Goal: Task Accomplishment & Management: Use online tool/utility

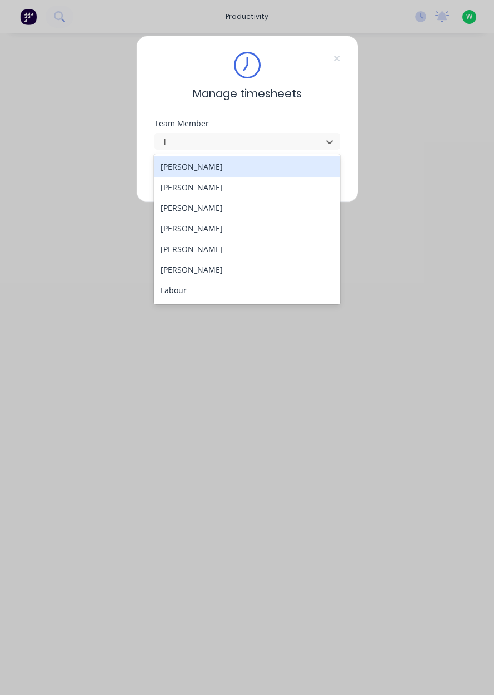
type input "lo"
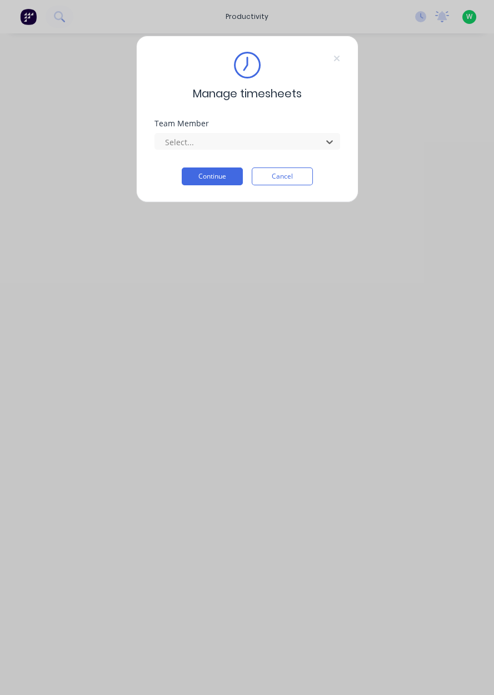
click at [217, 177] on button "Continue" at bounding box center [212, 176] width 61 height 18
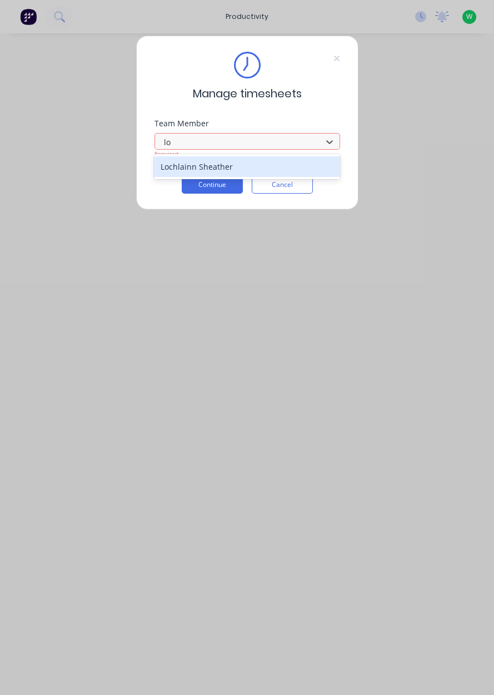
click at [243, 167] on div "Lochlainn Sheather" at bounding box center [247, 166] width 186 height 21
type input "lo"
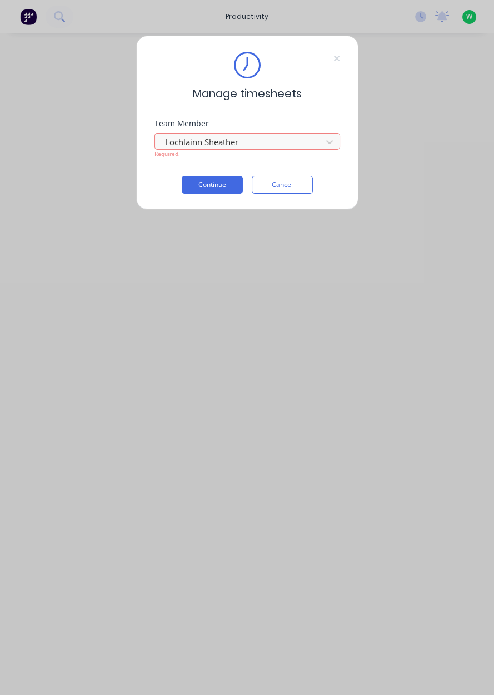
click at [215, 182] on button "Continue" at bounding box center [212, 185] width 61 height 18
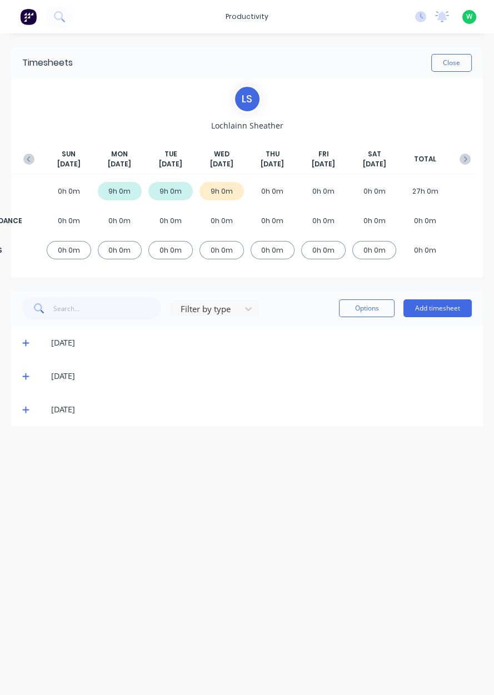
click at [247, 16] on div "productivity" at bounding box center [247, 16] width 54 height 17
click at [297, 121] on link "Timesheets" at bounding box center [295, 121] width 147 height 22
click at [315, 122] on link "Timesheets" at bounding box center [295, 121] width 147 height 22
click at [321, 122] on link "Timesheets" at bounding box center [295, 121] width 147 height 22
click at [341, 110] on link "Timesheets" at bounding box center [295, 121] width 147 height 22
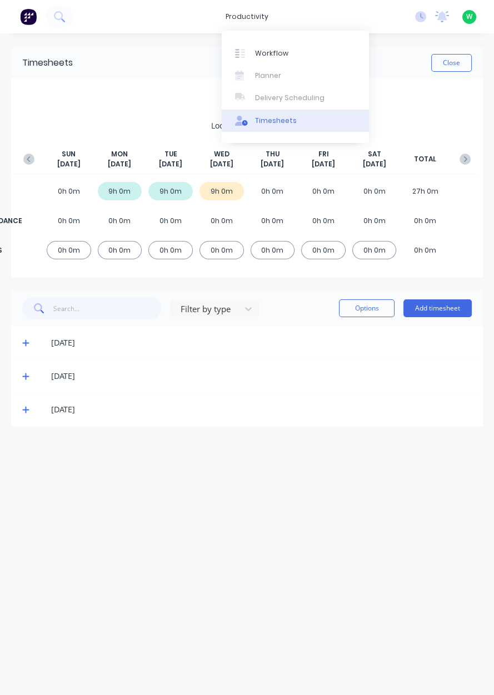
click at [317, 116] on link "Timesheets" at bounding box center [295, 121] width 147 height 22
click at [323, 130] on link "Timesheets" at bounding box center [295, 121] width 147 height 22
click at [323, 121] on link "Timesheets" at bounding box center [295, 121] width 147 height 22
click at [289, 127] on link "Timesheets" at bounding box center [295, 121] width 147 height 22
click at [135, 102] on div "L S Lochlainn Sheather SUN Sep 28th MON Sep 29th TUE Sep 30th WED Oct 1st THU O…" at bounding box center [247, 177] width 459 height 185
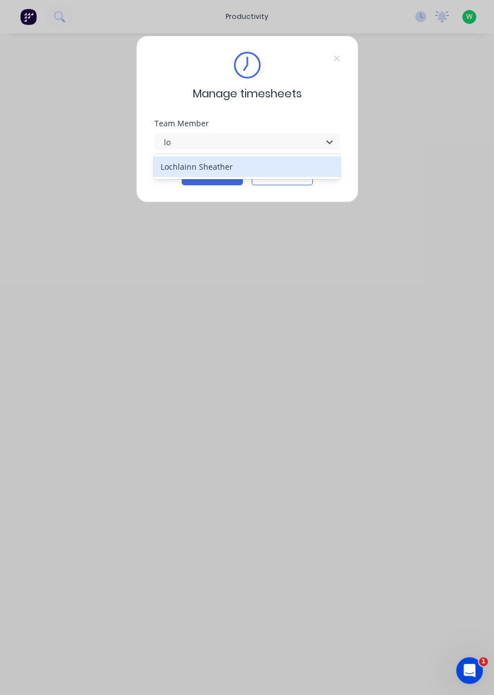
click at [206, 161] on div "Lochlainn Sheather" at bounding box center [247, 166] width 186 height 21
type input "lo"
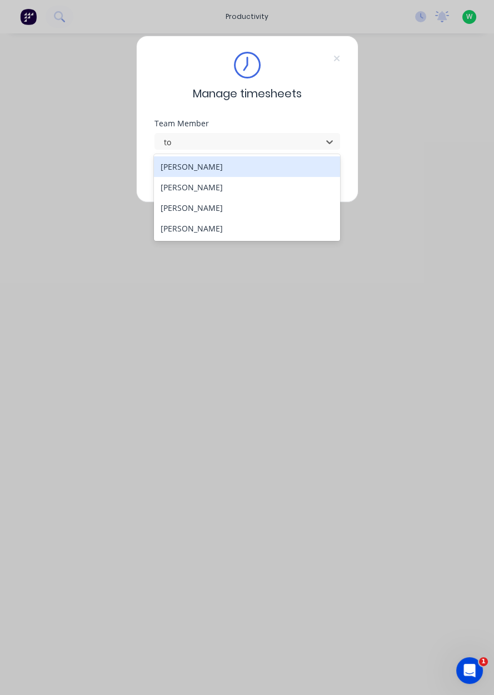
click at [201, 231] on div "[PERSON_NAME]" at bounding box center [247, 228] width 186 height 21
type input "to"
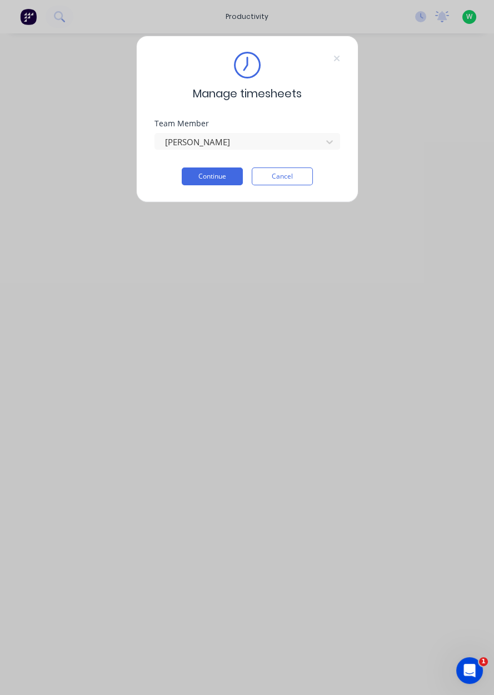
click at [205, 171] on button "Continue" at bounding box center [212, 176] width 61 height 18
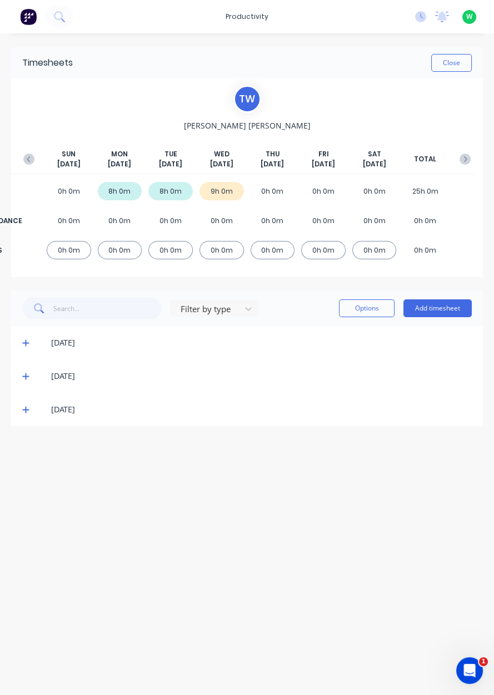
click at [24, 409] on icon at bounding box center [25, 409] width 7 height 7
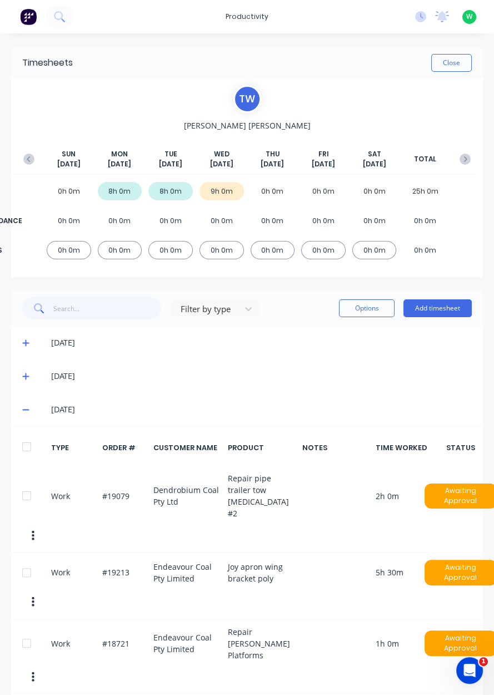
scroll to position [33, 0]
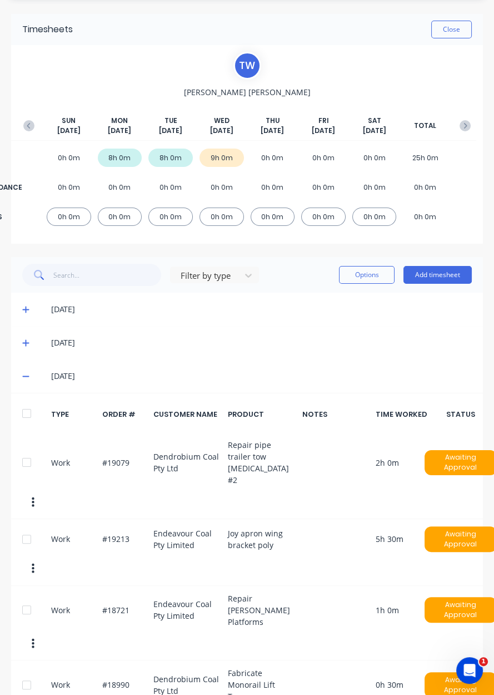
click at [257, 97] on span "Tony Woods" at bounding box center [247, 92] width 127 height 12
click at [66, 27] on div "Timesheets" at bounding box center [47, 29] width 51 height 13
click at [454, 27] on button "Close" at bounding box center [452, 30] width 41 height 18
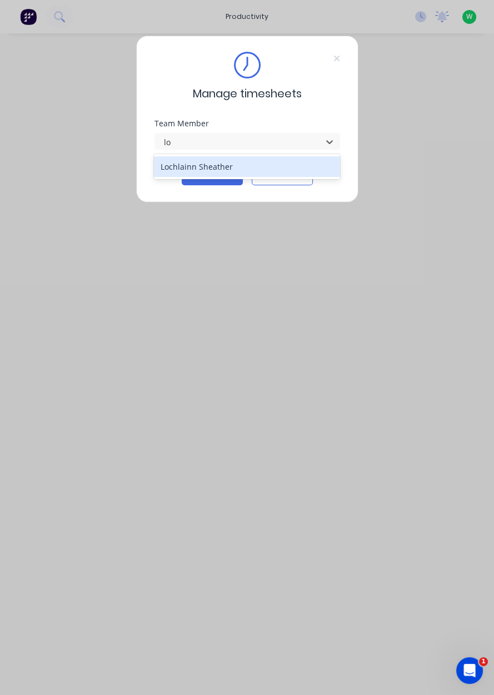
click at [297, 159] on div "Lochlainn Sheather" at bounding box center [247, 166] width 186 height 21
type input "lo"
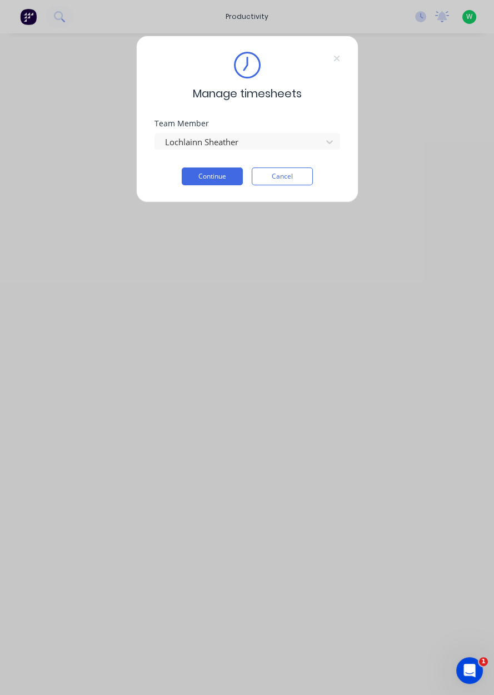
click at [216, 174] on button "Continue" at bounding box center [212, 176] width 61 height 18
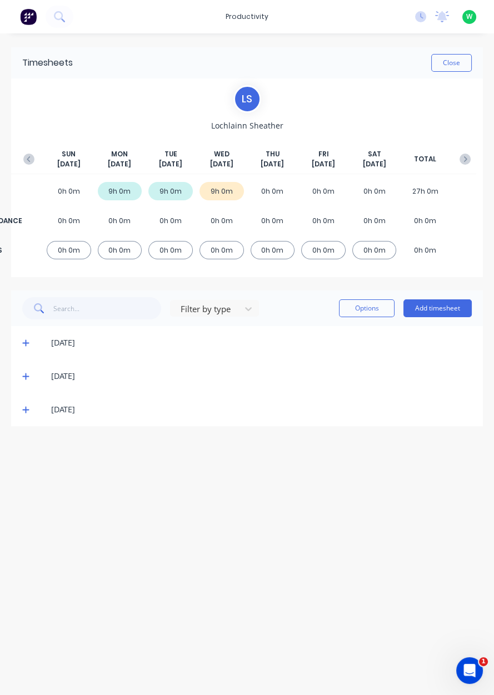
click at [451, 305] on button "Add timesheet" at bounding box center [438, 308] width 68 height 18
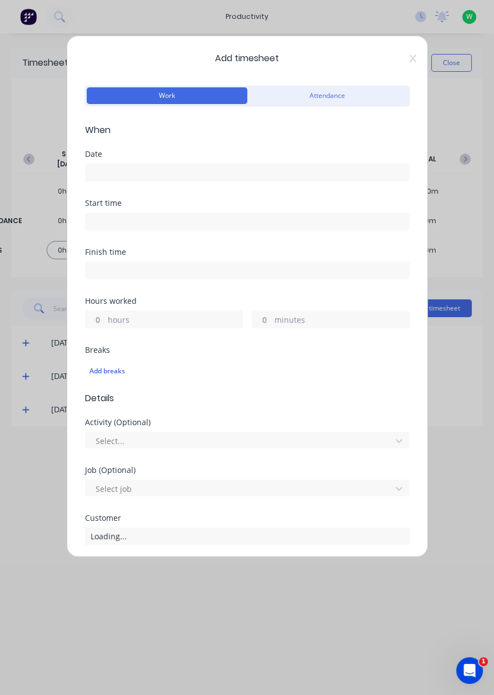
click at [151, 175] on input at bounding box center [248, 172] width 324 height 17
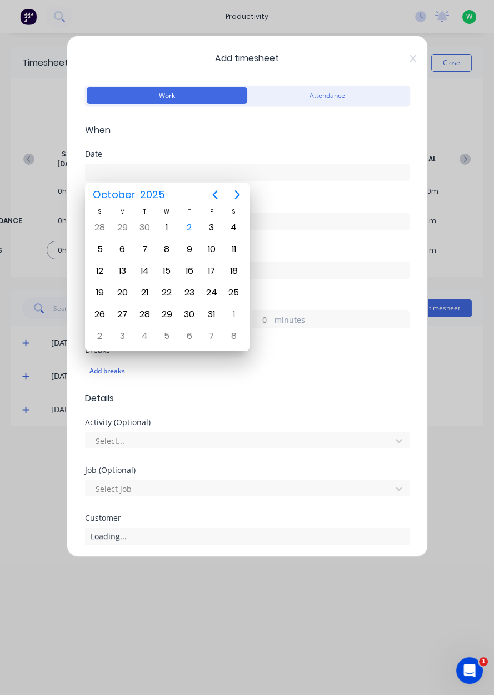
click at [188, 225] on div "2" at bounding box center [189, 227] width 17 height 17
type input "[DATE]"
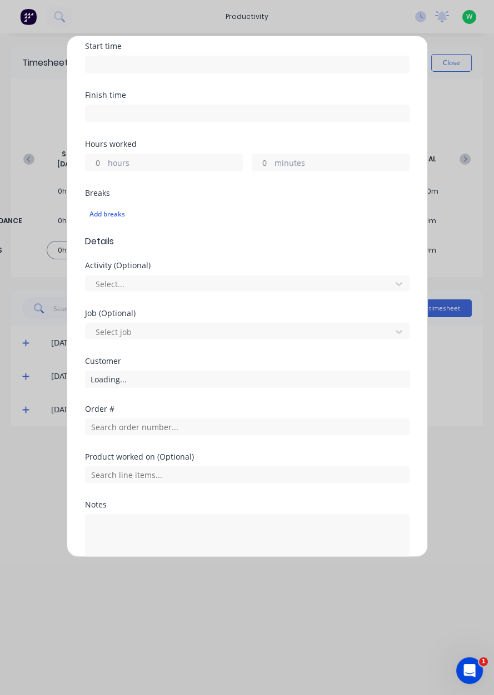
scroll to position [156, 0]
click at [268, 163] on input "minutes" at bounding box center [261, 163] width 19 height 17
type input "30"
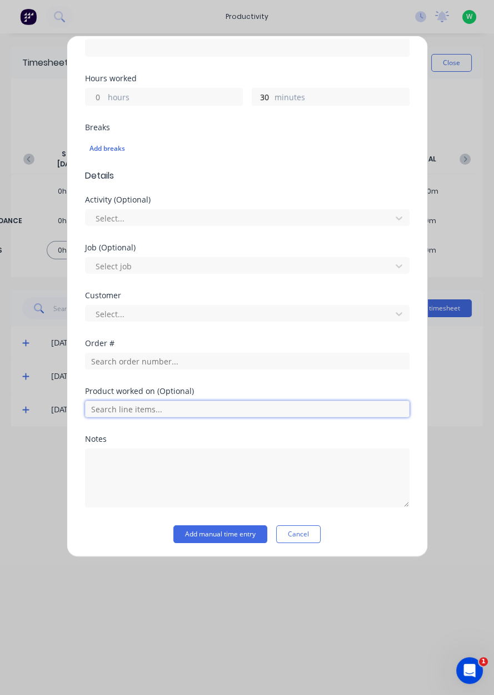
click at [179, 404] on input "text" at bounding box center [247, 408] width 325 height 17
click at [175, 408] on input "text" at bounding box center [247, 408] width 325 height 17
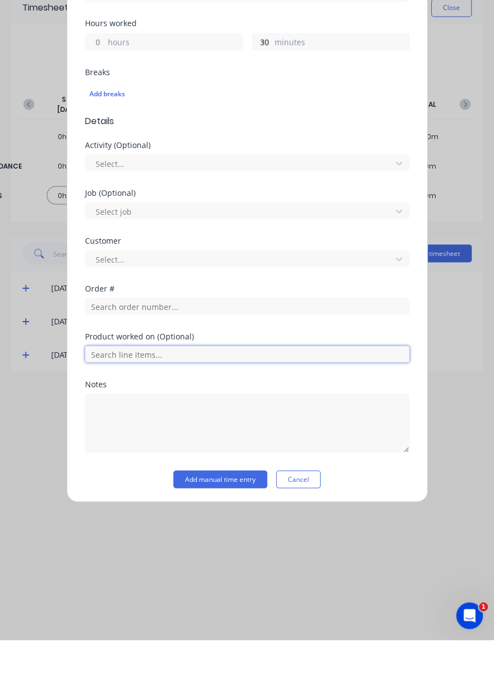
scroll to position [184, 0]
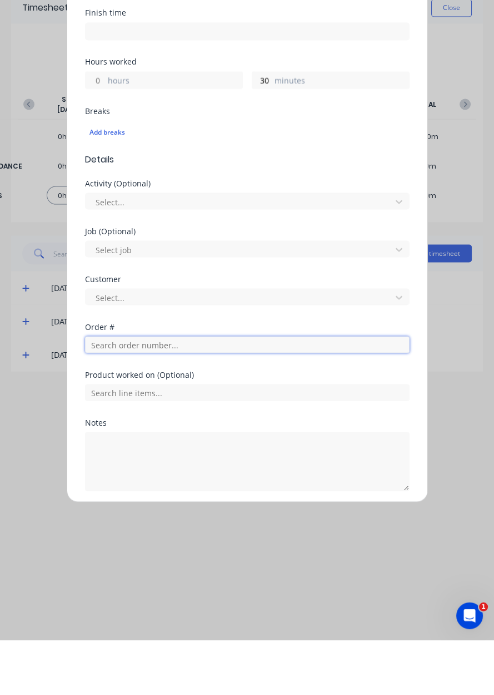
click at [194, 393] on input "text" at bounding box center [247, 399] width 325 height 17
type input "19079"
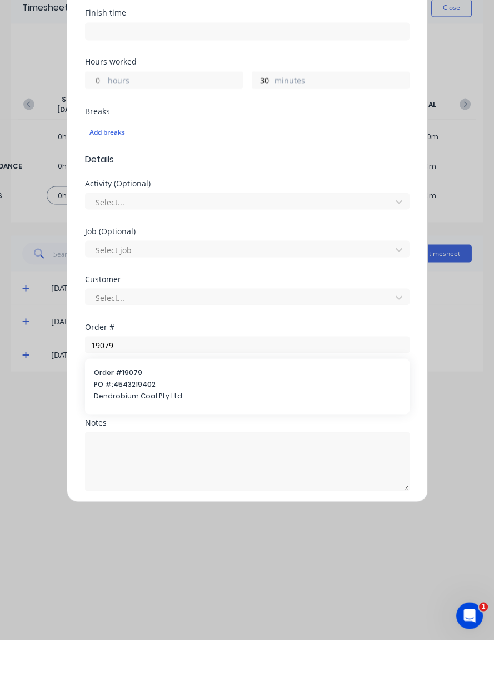
click at [192, 443] on div "Order # 19079 PO #: 4543219402 Dendrobium Coal Pty Ltd" at bounding box center [247, 440] width 307 height 36
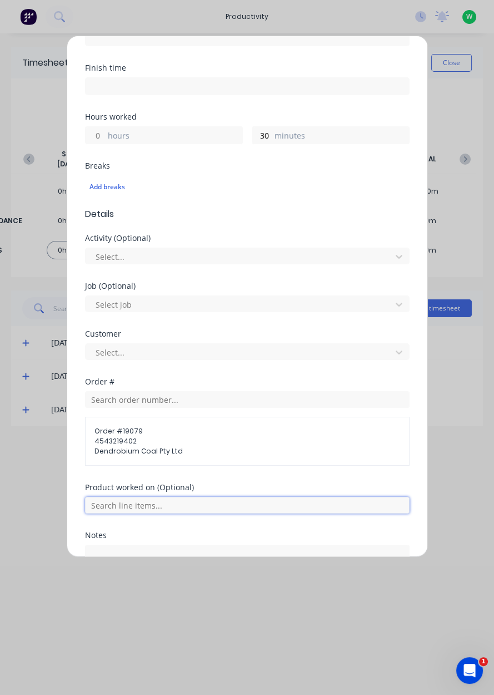
click at [175, 498] on input "text" at bounding box center [247, 505] width 325 height 17
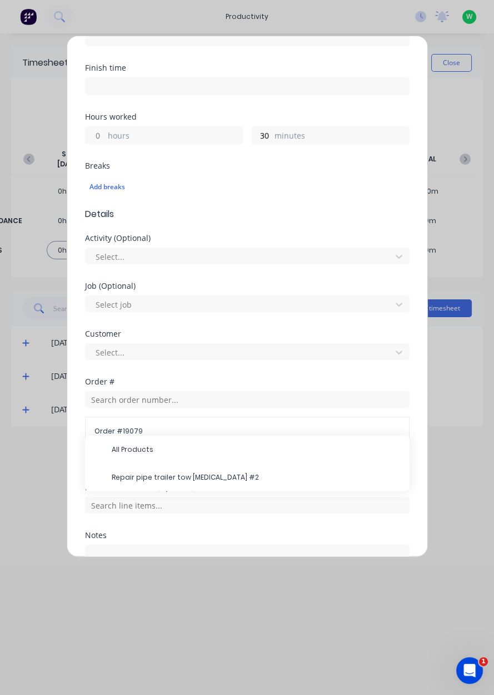
click at [196, 479] on span "Repair pipe trailer tow [MEDICAL_DATA] #2" at bounding box center [256, 477] width 289 height 10
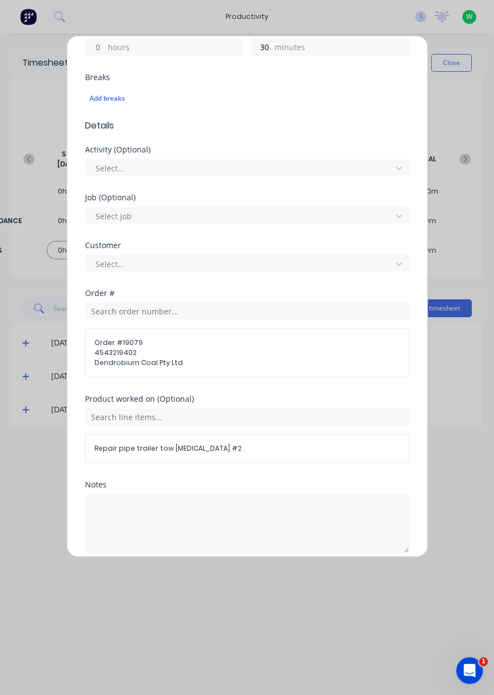
scroll to position [279, 0]
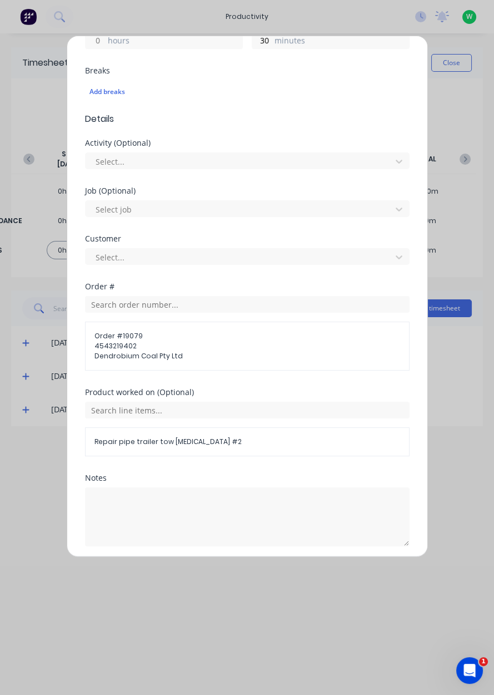
click at [243, 568] on button "Add manual time entry" at bounding box center [220, 573] width 94 height 18
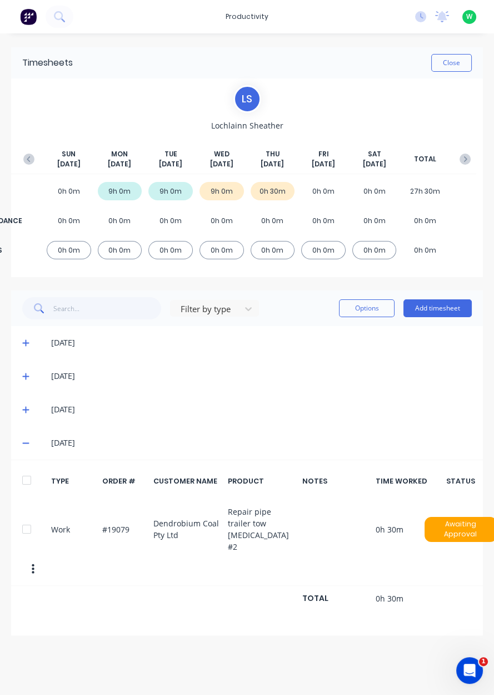
click at [437, 310] on button "Add timesheet" at bounding box center [438, 308] width 68 height 18
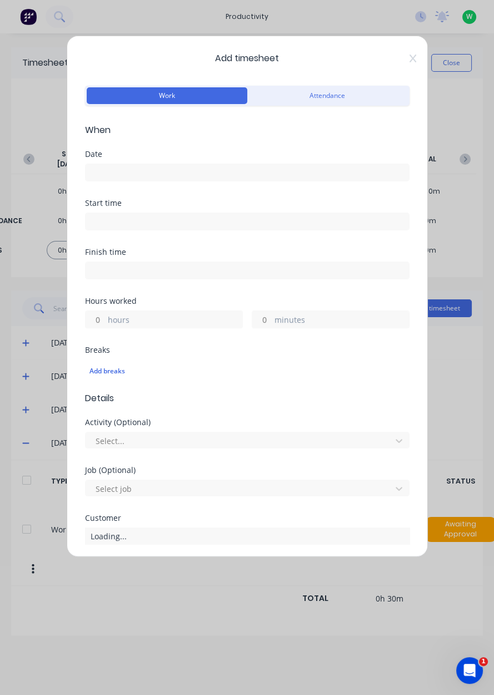
click at [117, 173] on input at bounding box center [248, 172] width 324 height 17
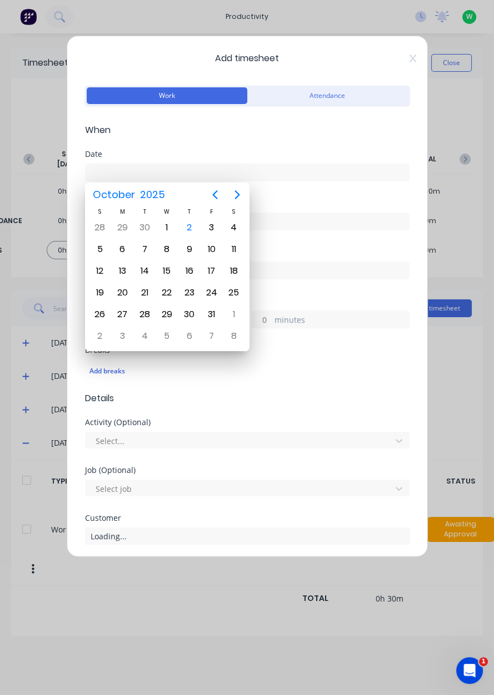
click at [192, 227] on div "2" at bounding box center [189, 227] width 17 height 17
type input "[DATE]"
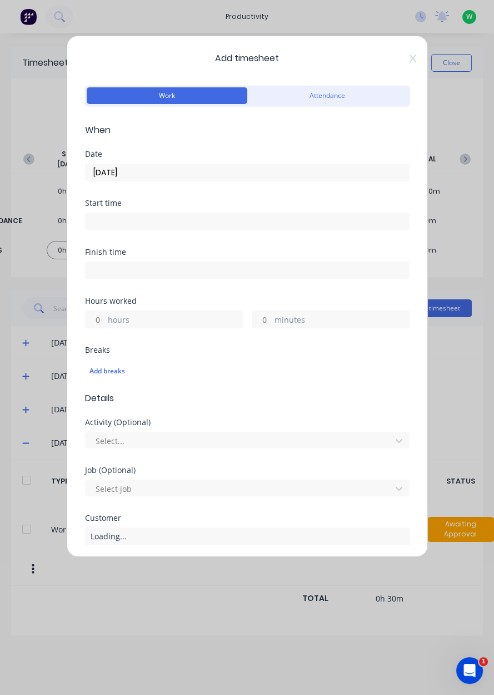
click at [103, 318] on input "hours" at bounding box center [95, 319] width 19 height 17
click at [268, 319] on input "minutes" at bounding box center [261, 319] width 19 height 17
type input "30"
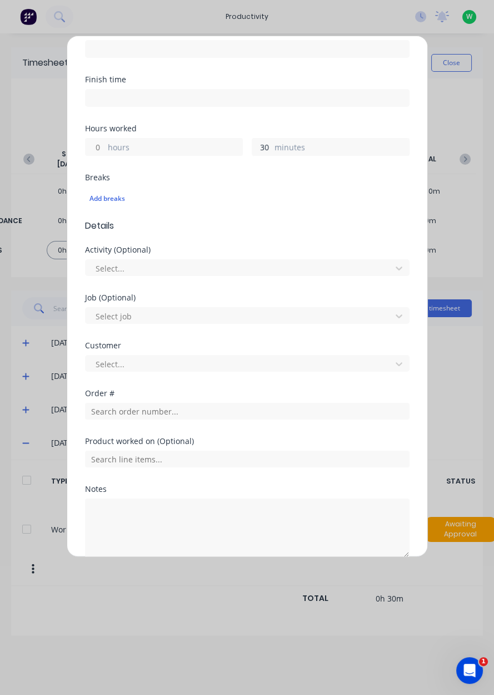
scroll to position [184, 0]
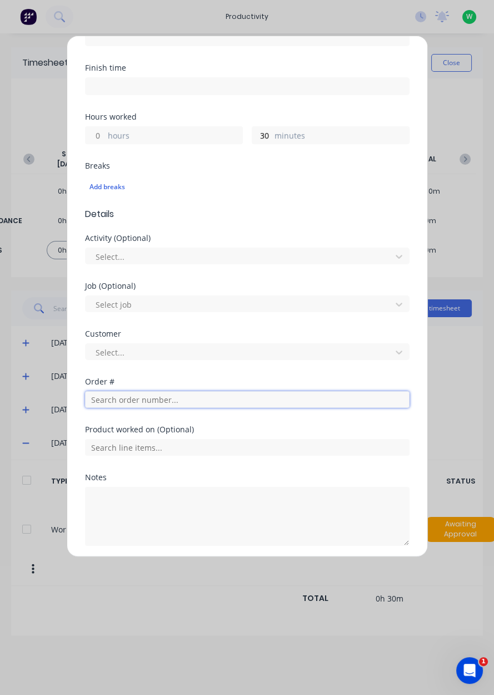
click at [168, 396] on input "text" at bounding box center [247, 399] width 325 height 17
type input "18721"
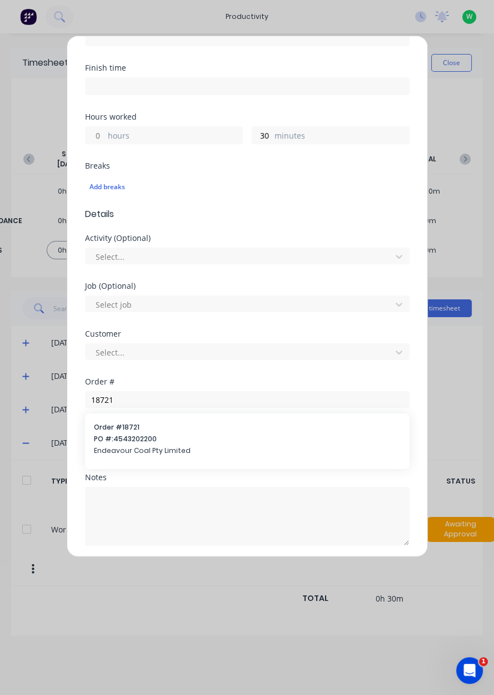
click at [197, 437] on span "PO #: 4543202200" at bounding box center [247, 439] width 307 height 10
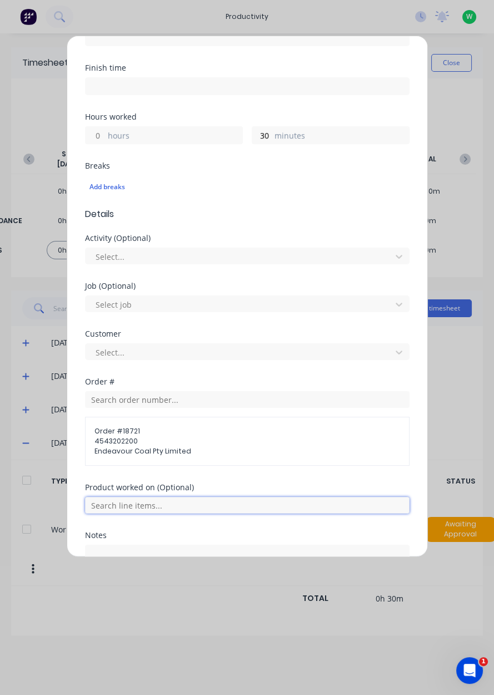
click at [172, 502] on input "text" at bounding box center [247, 505] width 325 height 17
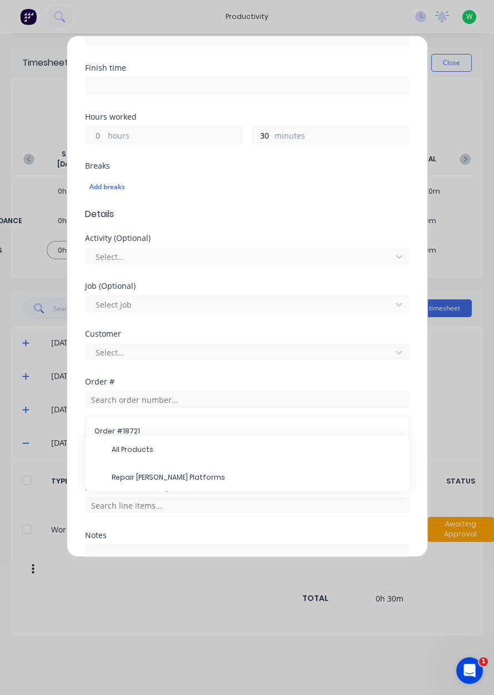
click at [181, 478] on span "Repair [PERSON_NAME] Platforms" at bounding box center [256, 477] width 289 height 10
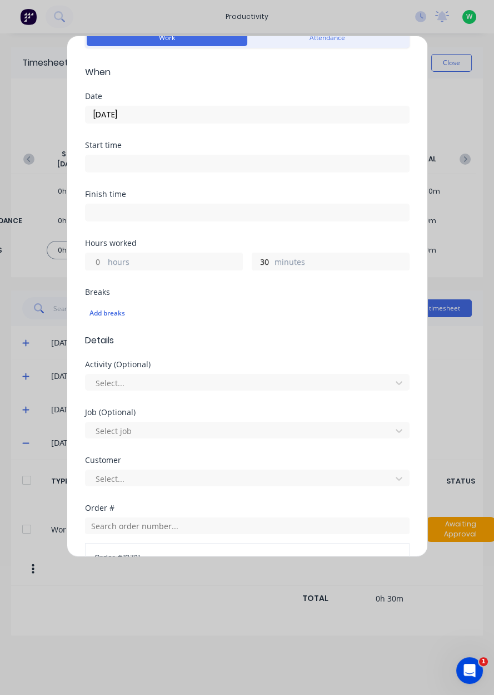
scroll to position [279, 0]
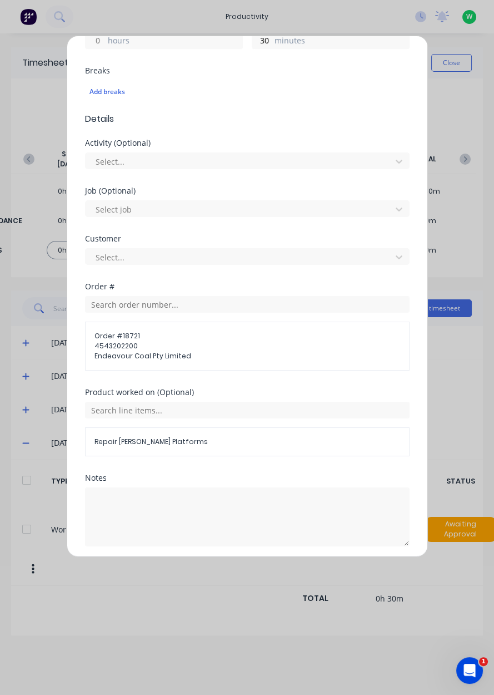
click at [242, 566] on button "Add manual time entry" at bounding box center [220, 573] width 94 height 18
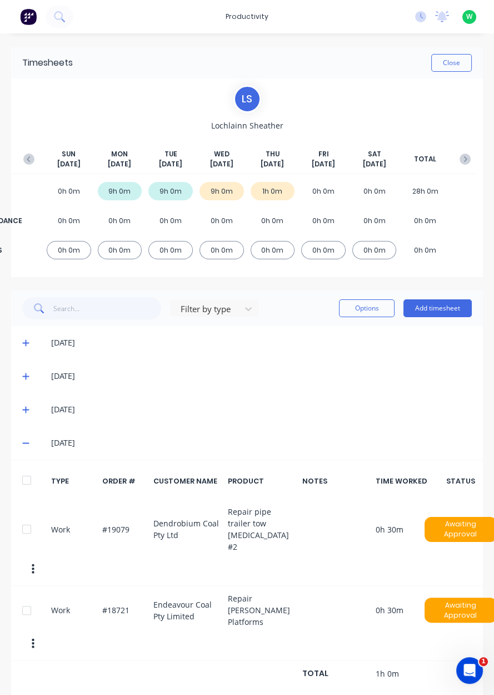
click at [256, 14] on div "productivity" at bounding box center [247, 16] width 54 height 17
click at [294, 52] on link "Workflow" at bounding box center [295, 53] width 147 height 22
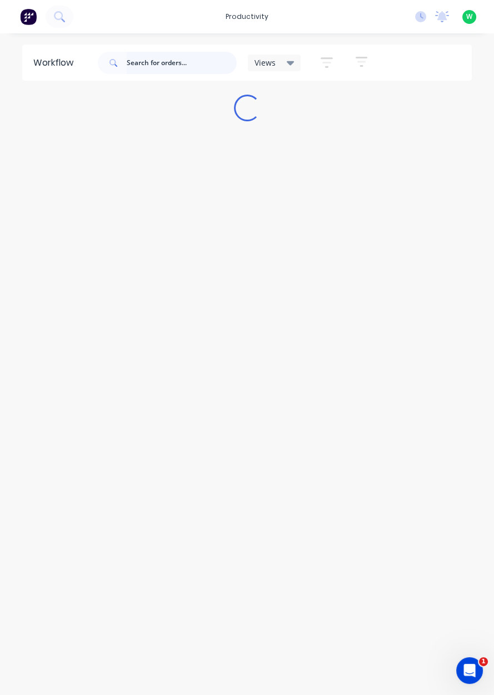
click at [167, 62] on input "text" at bounding box center [182, 63] width 110 height 22
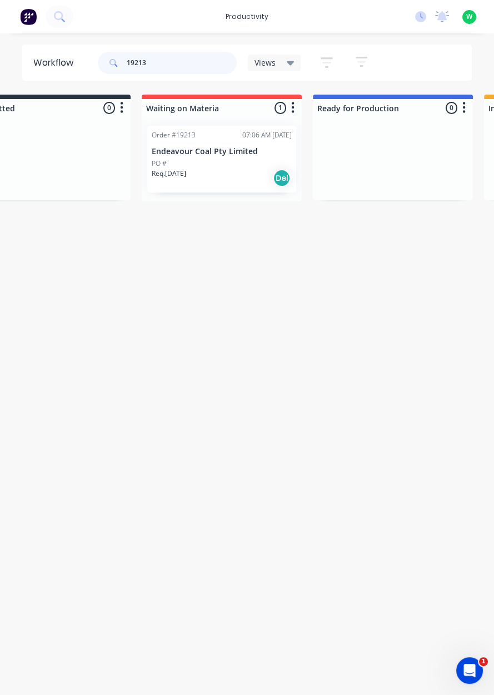
scroll to position [0, 50]
type input "19213"
click at [210, 147] on p "Endeavour Coal Pty Limited" at bounding box center [225, 151] width 140 height 9
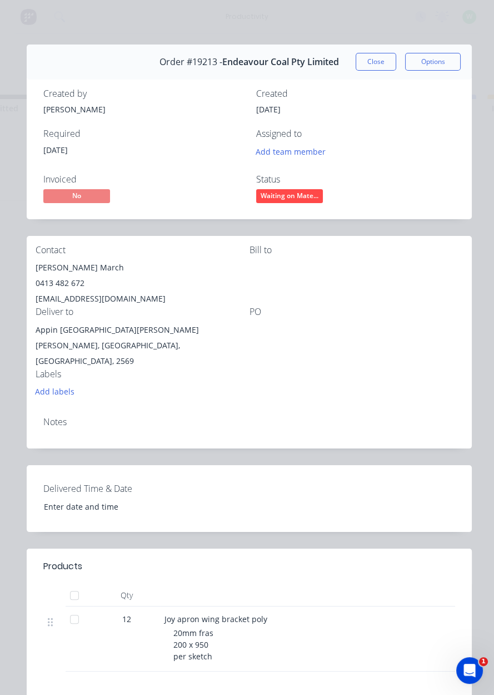
click at [301, 197] on span "Waiting on Mate..." at bounding box center [289, 196] width 67 height 14
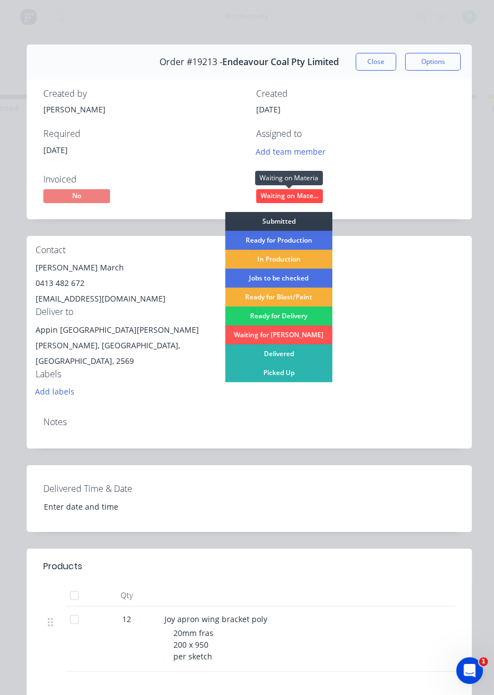
click at [384, 225] on div "Order #19213 - Endeavour Coal Pty Limited Close Options Created by [PERSON_NAME…" at bounding box center [249, 441] width 445 height 795
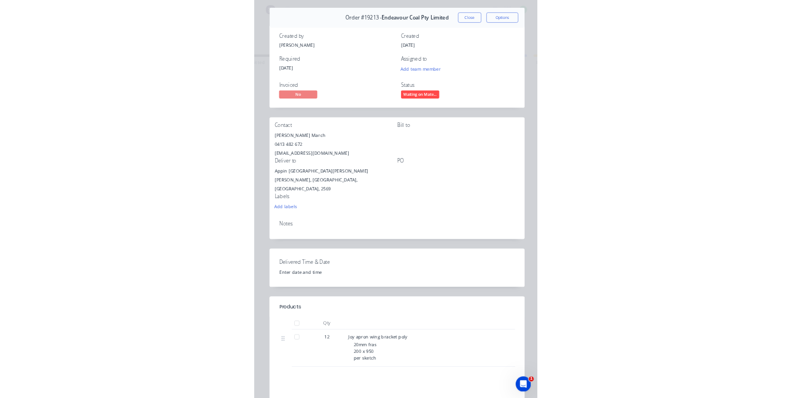
scroll to position [0, 0]
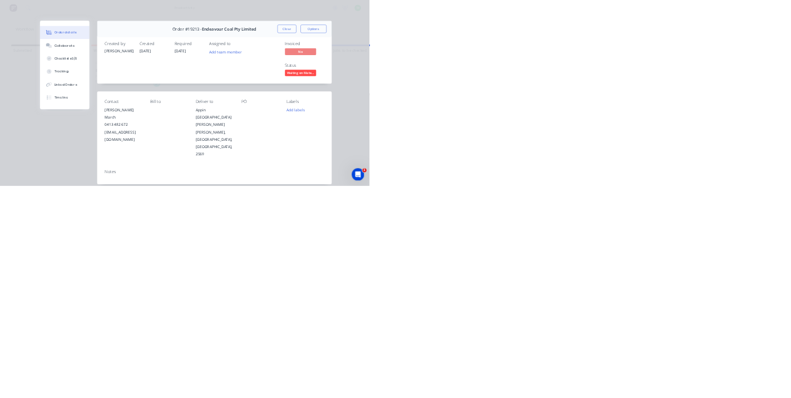
click at [160, 99] on div "Collaborate" at bounding box center [138, 97] width 44 height 10
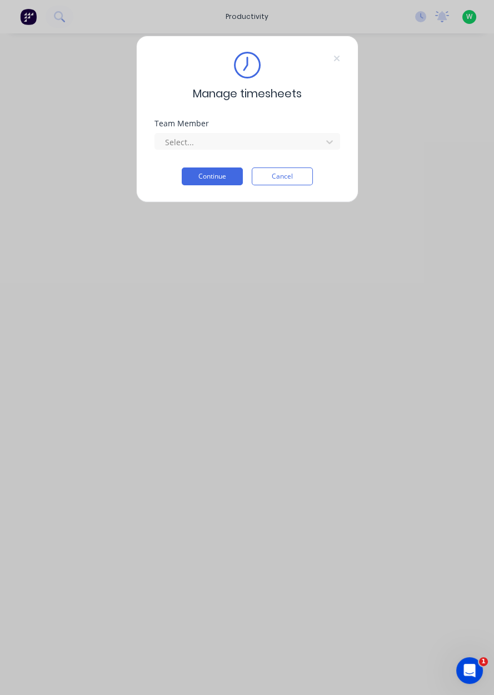
click at [336, 58] on icon at bounding box center [337, 59] width 6 height 6
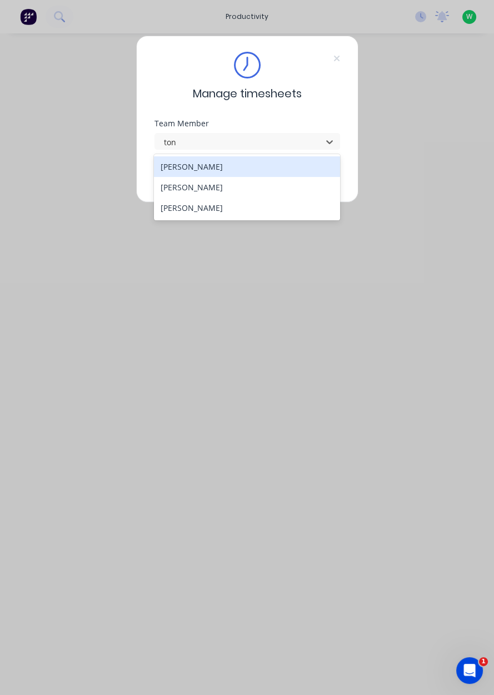
click at [231, 199] on div "[PERSON_NAME]" at bounding box center [247, 207] width 186 height 21
type input "ton"
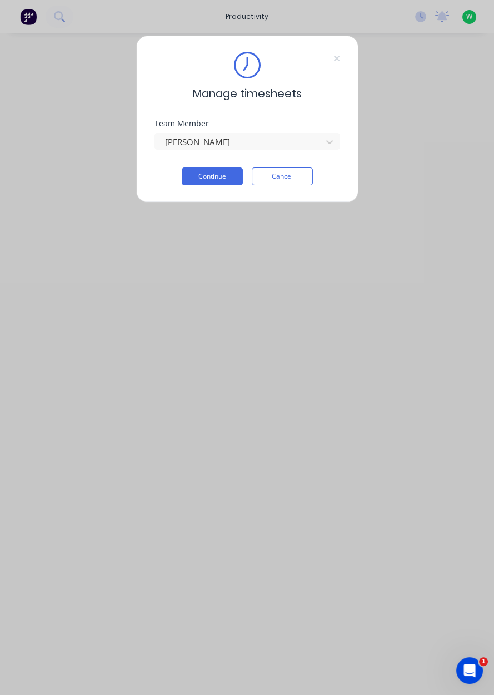
click at [234, 179] on button "Continue" at bounding box center [212, 176] width 61 height 18
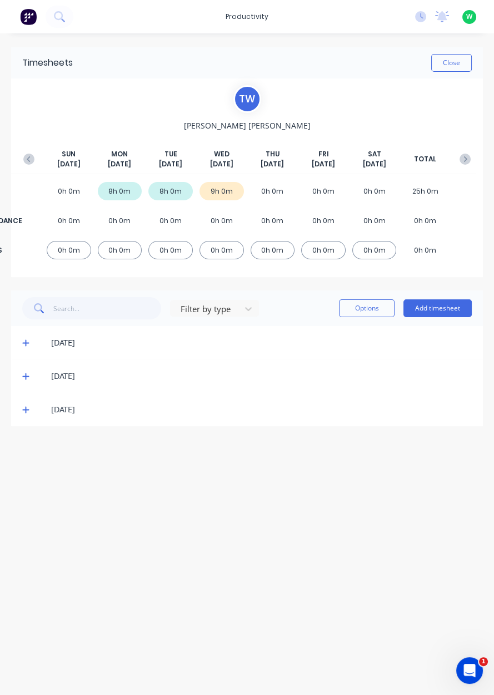
click at [24, 406] on icon at bounding box center [25, 409] width 7 height 8
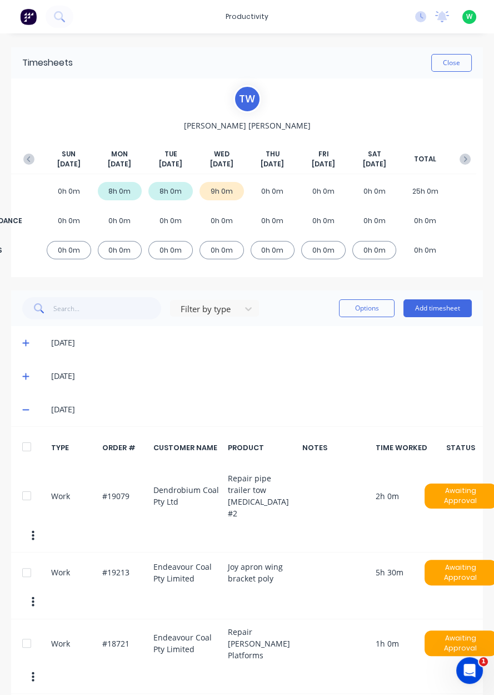
scroll to position [33, 0]
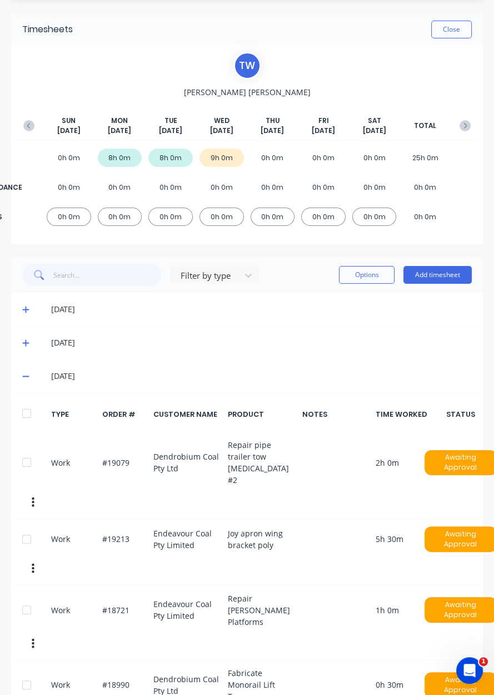
click at [26, 342] on icon at bounding box center [25, 343] width 7 height 7
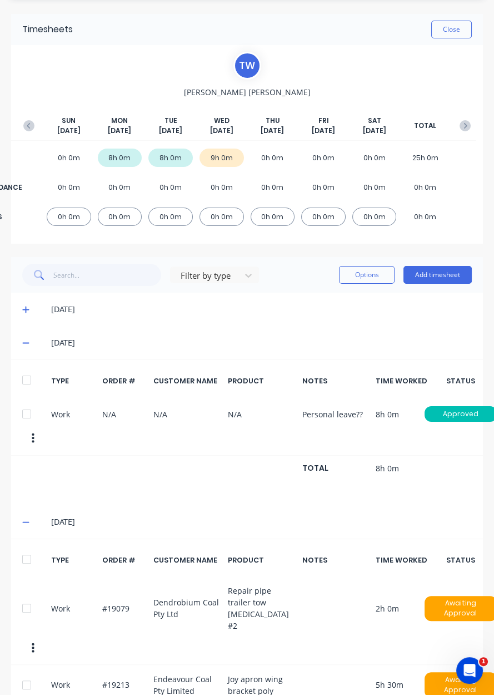
click at [28, 311] on icon at bounding box center [25, 309] width 7 height 8
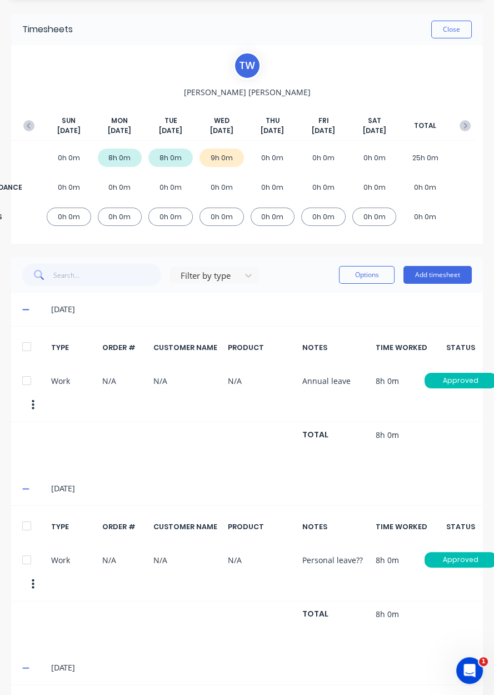
click at [24, 309] on icon at bounding box center [25, 309] width 7 height 1
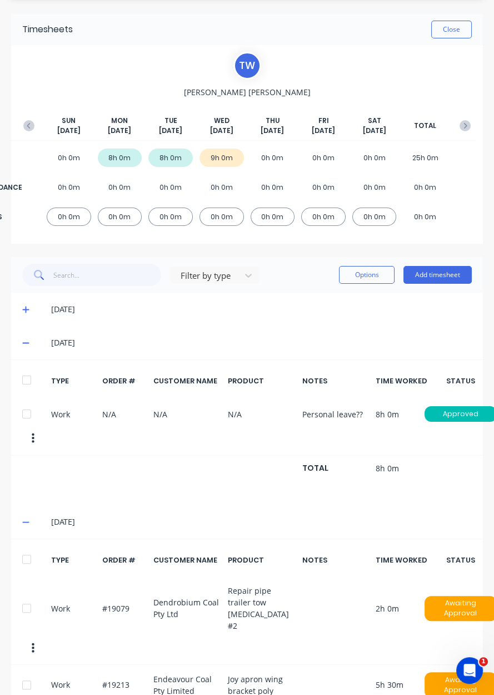
click at [28, 518] on icon at bounding box center [25, 522] width 7 height 8
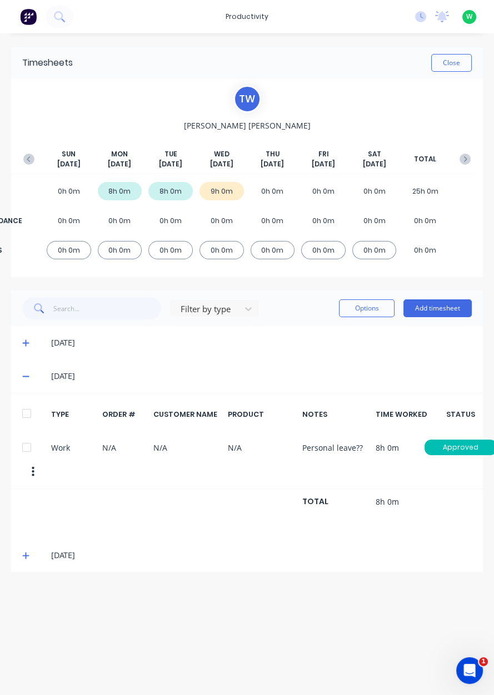
click at [32, 375] on span at bounding box center [27, 375] width 11 height 11
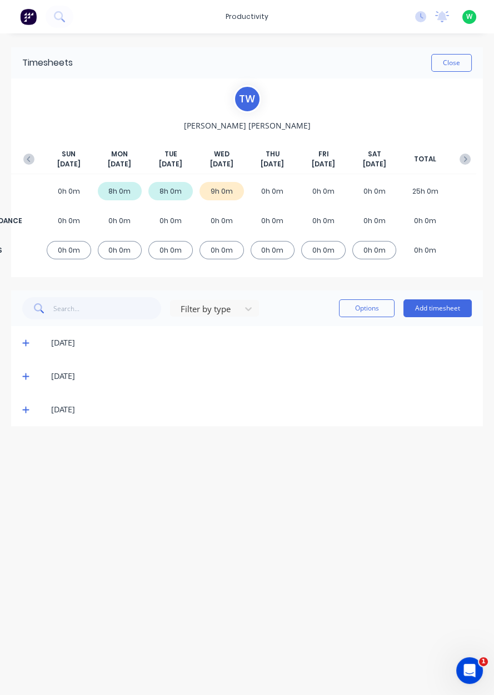
click at [25, 413] on span at bounding box center [27, 409] width 11 height 11
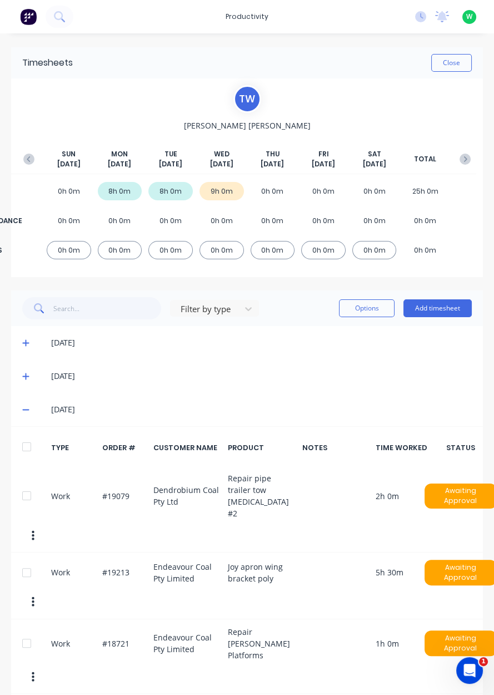
click at [454, 65] on button "Close" at bounding box center [452, 63] width 41 height 18
